Goal: Transaction & Acquisition: Purchase product/service

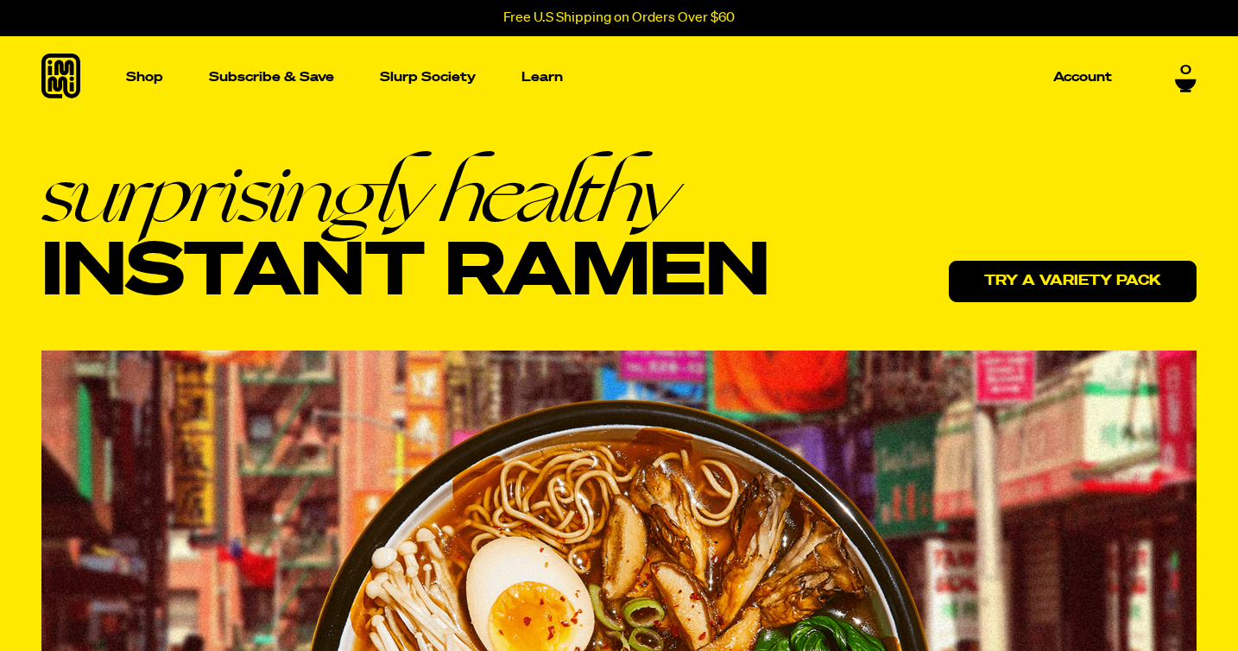
click at [1055, 285] on link "Try a variety pack" at bounding box center [1072, 281] width 248 height 41
